Goal: Transaction & Acquisition: Subscribe to service/newsletter

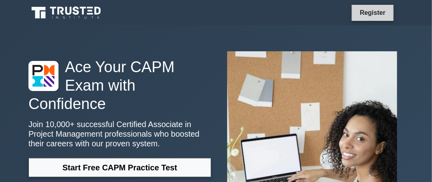
click at [363, 11] on link "Register" at bounding box center [372, 13] width 35 height 10
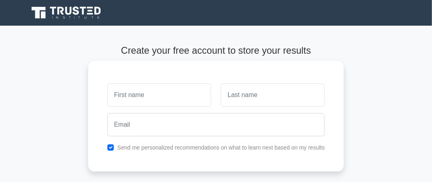
click at [154, 93] on input "text" at bounding box center [159, 94] width 104 height 23
type input "joshua"
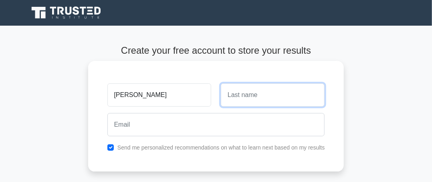
click at [256, 101] on input "text" at bounding box center [273, 94] width 104 height 23
type input "ng'onya"
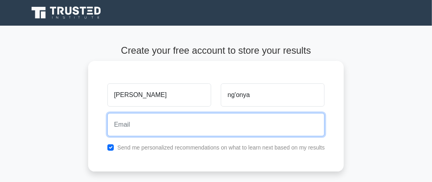
click at [168, 128] on input "email" at bounding box center [216, 124] width 218 height 23
type input "joshuasaimon206@gmail.com"
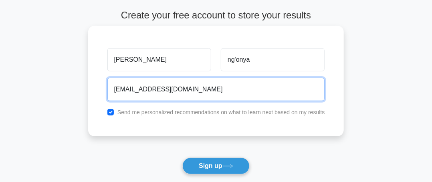
scroll to position [80, 0]
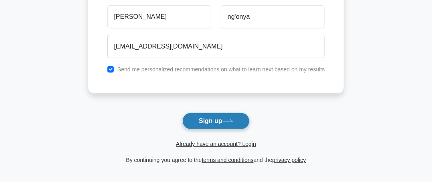
click at [207, 120] on button "Sign up" at bounding box center [215, 121] width 67 height 17
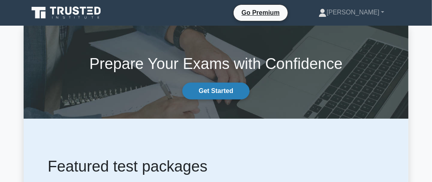
click at [210, 96] on link "Get Started" at bounding box center [215, 91] width 67 height 17
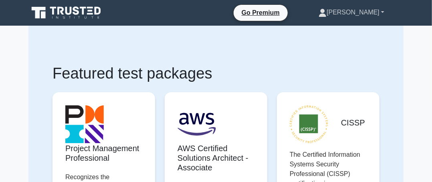
click at [380, 9] on link "[PERSON_NAME]" at bounding box center [351, 12] width 104 height 16
